Goal: Task Accomplishment & Management: Complete application form

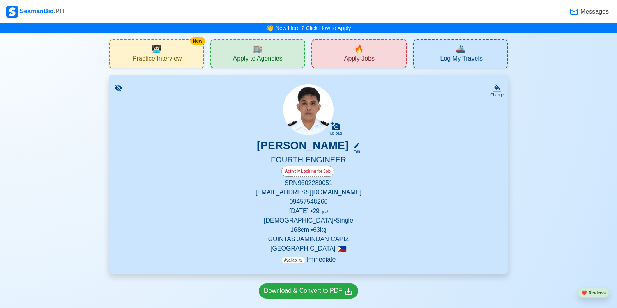
click at [386, 54] on div "🔥 Apply Jobs" at bounding box center [358, 53] width 95 height 29
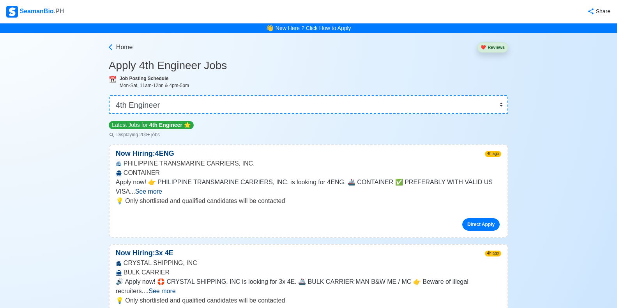
click at [162, 188] on span "See more" at bounding box center [148, 191] width 27 height 7
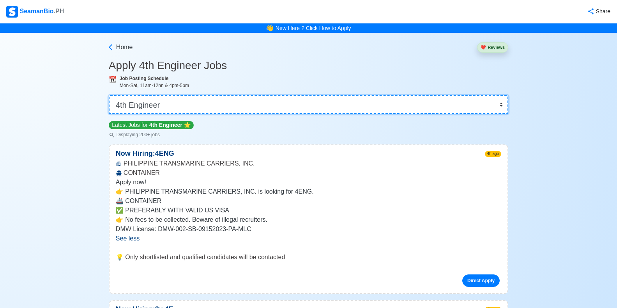
click at [495, 104] on select "👉 Select Rank or Position Master Chief Officer 2nd Officer 3rd Officer Junior O…" at bounding box center [308, 104] width 399 height 19
select select "Junior Engineer"
click at [109, 95] on select "👉 Select Rank or Position Master Chief Officer 2nd Officer 3rd Officer Junior O…" at bounding box center [308, 104] width 399 height 19
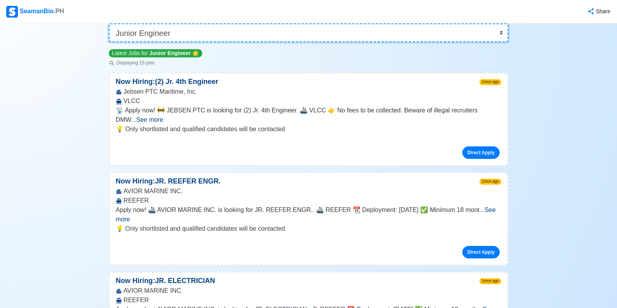
scroll to position [78, 0]
